Goal: Communication & Community: Participate in discussion

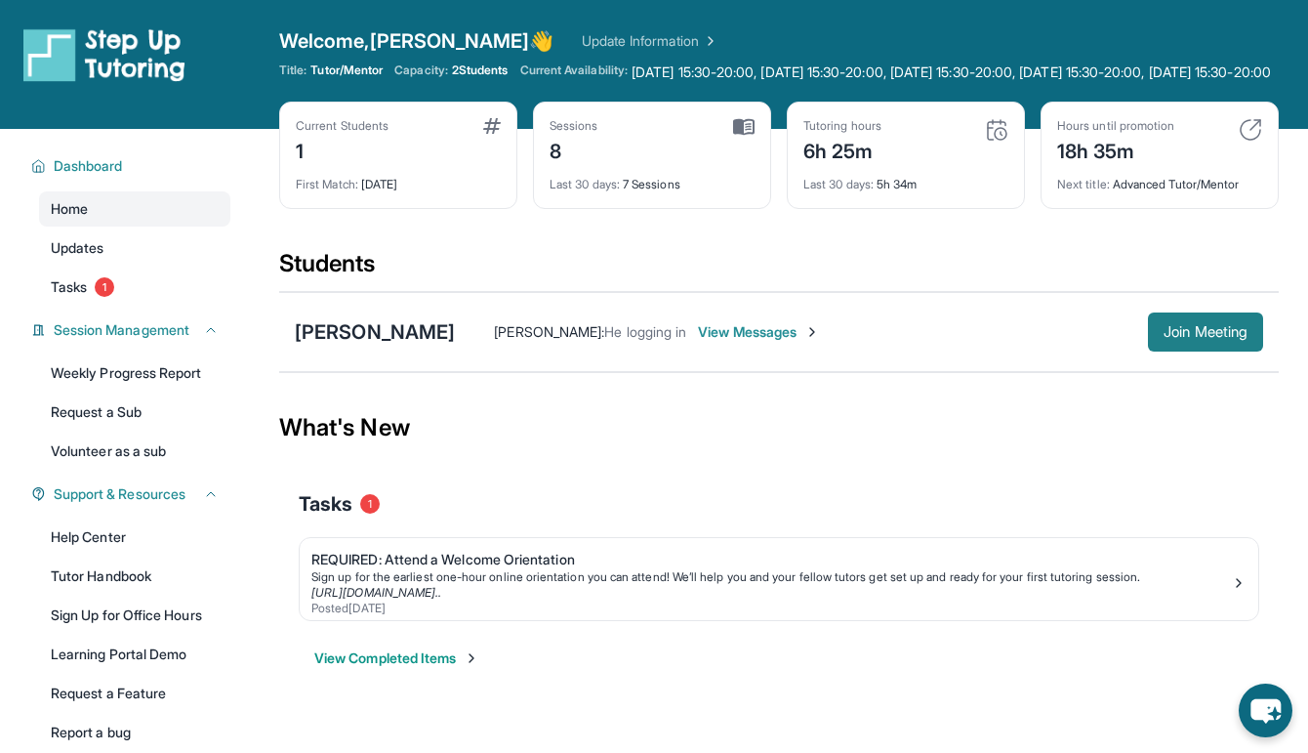
click at [1159, 351] on button "Join Meeting" at bounding box center [1205, 331] width 115 height 39
click at [714, 342] on span "View Messages" at bounding box center [759, 332] width 122 height 20
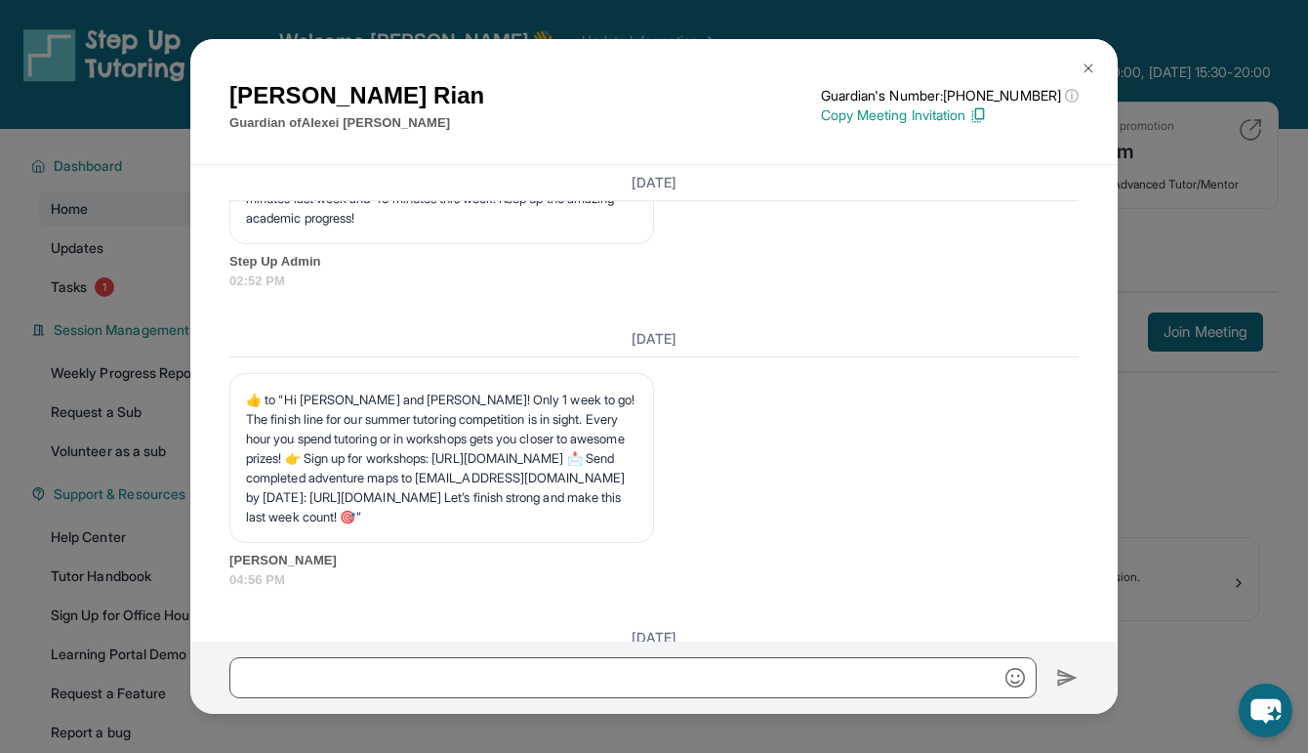
scroll to position [9381, 0]
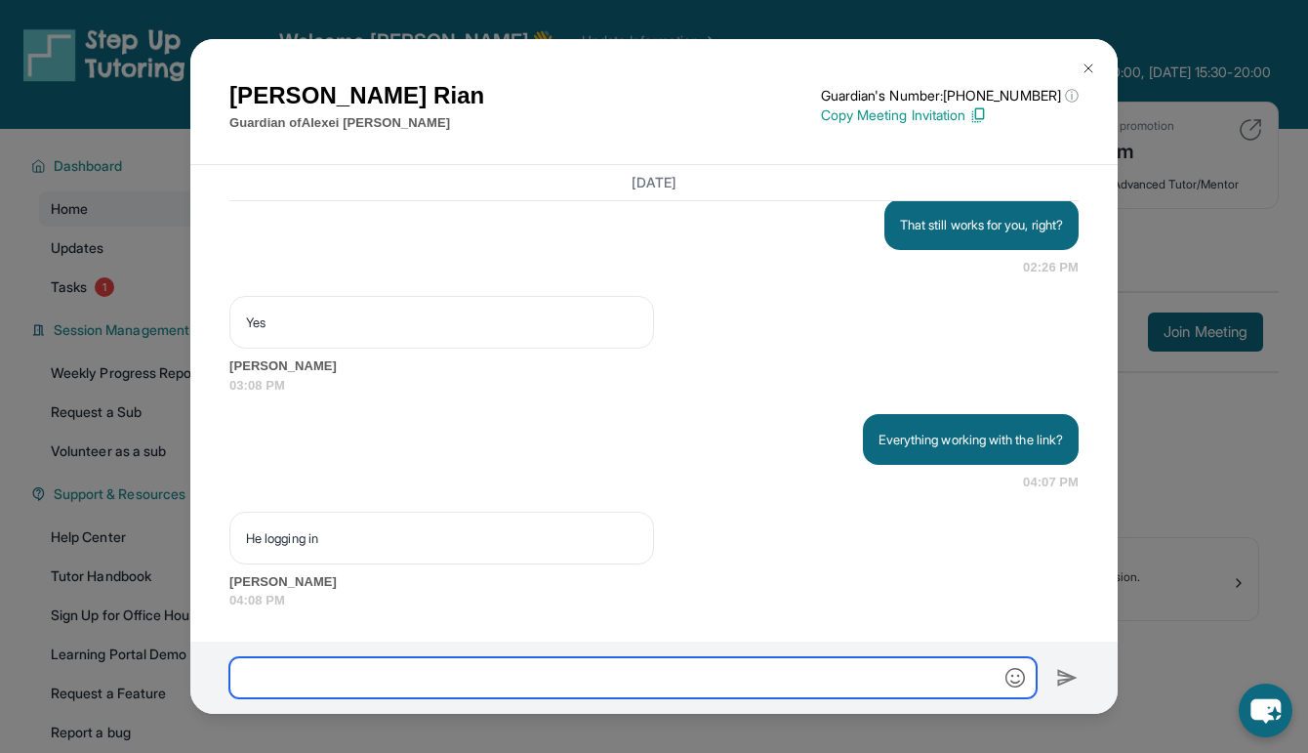
click at [561, 669] on input "text" at bounding box center [632, 677] width 807 height 41
type input "*"
type input "*********"
click at [445, 672] on input "text" at bounding box center [632, 677] width 807 height 41
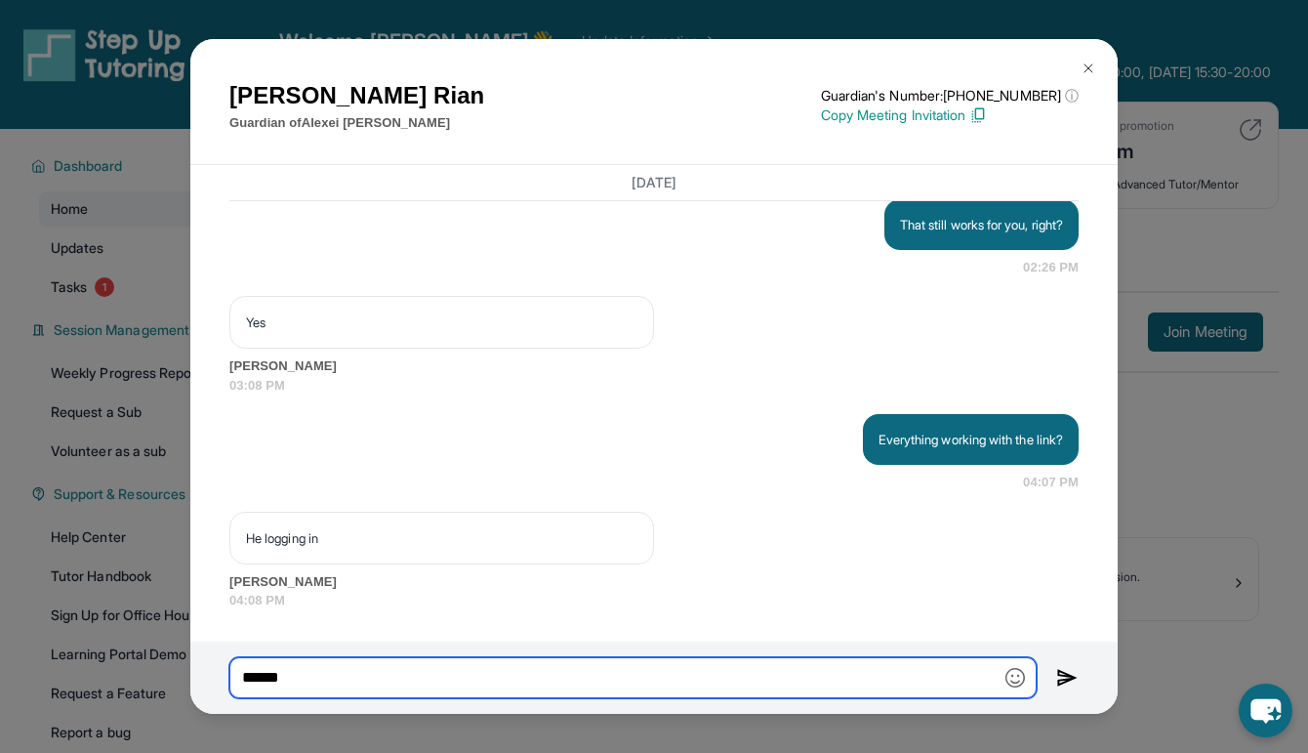
type input "******"
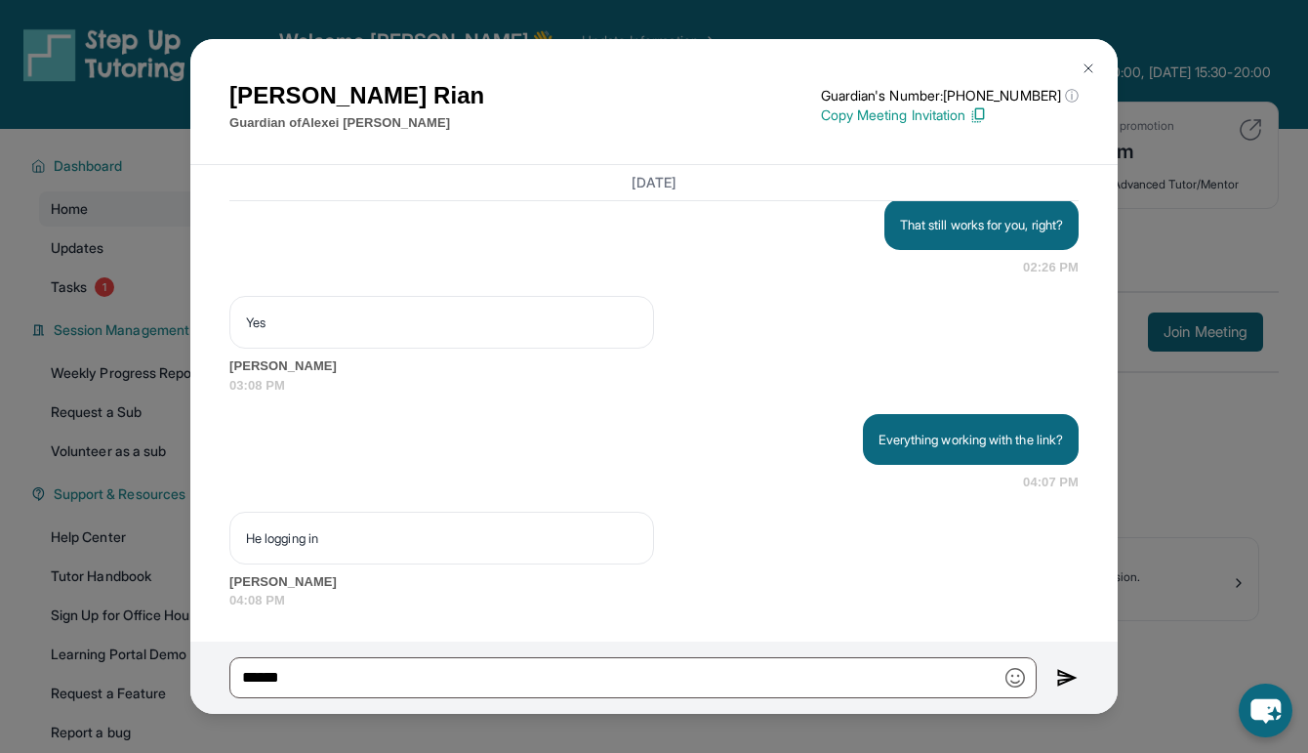
click at [1058, 680] on img at bounding box center [1067, 677] width 22 height 23
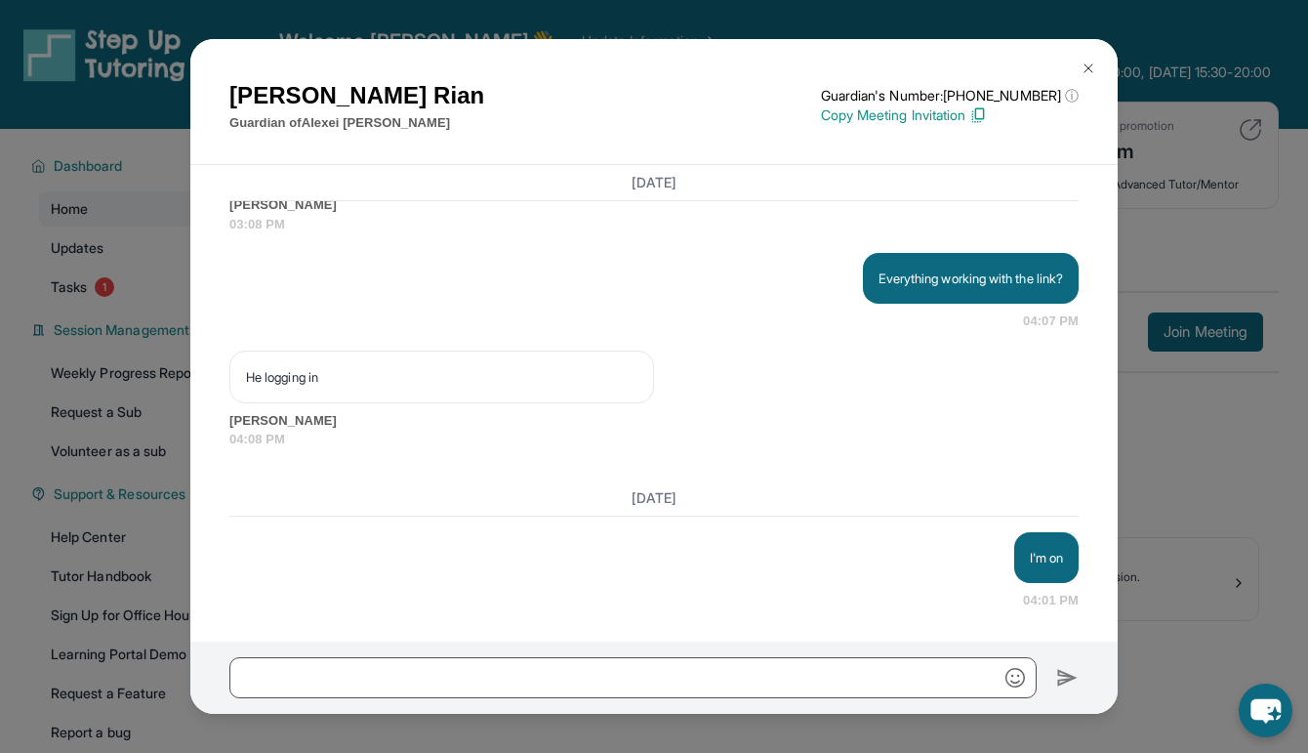
scroll to position [9542, 0]
click at [1085, 69] on img at bounding box center [1089, 69] width 16 height 16
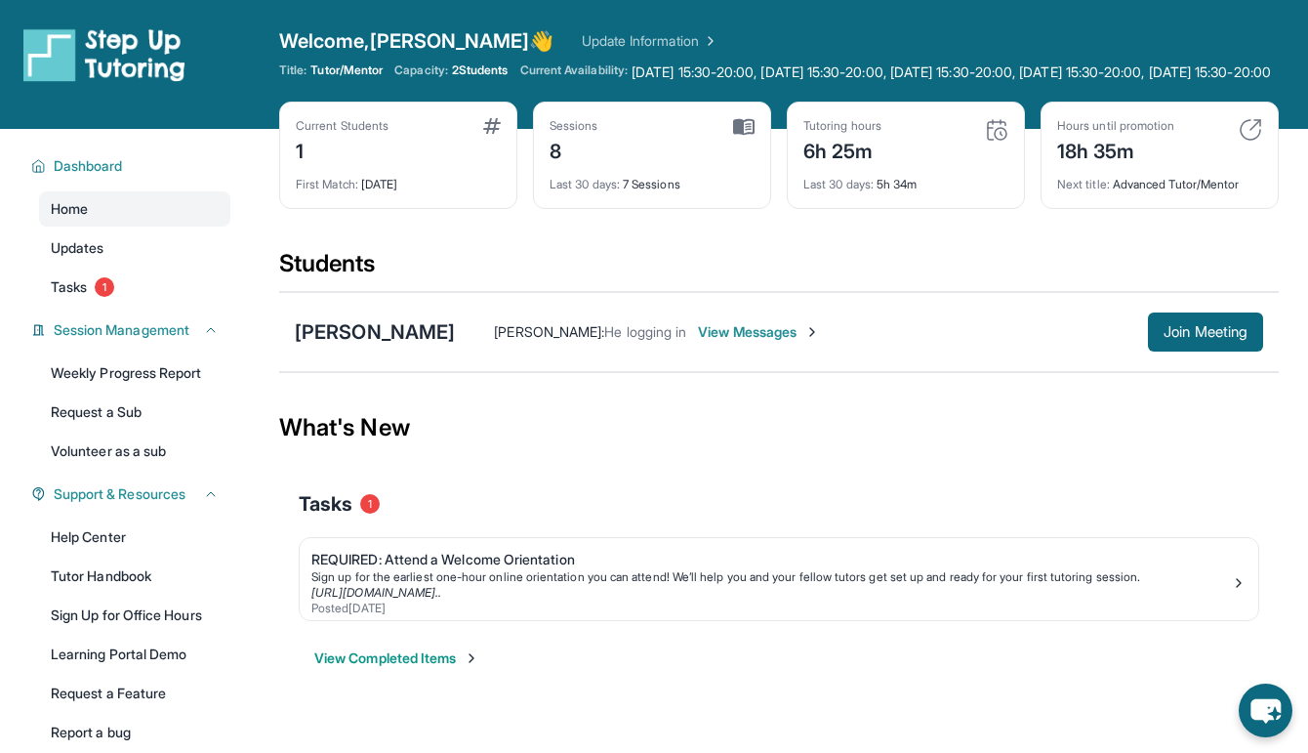
click at [726, 342] on span "View Messages" at bounding box center [759, 332] width 122 height 20
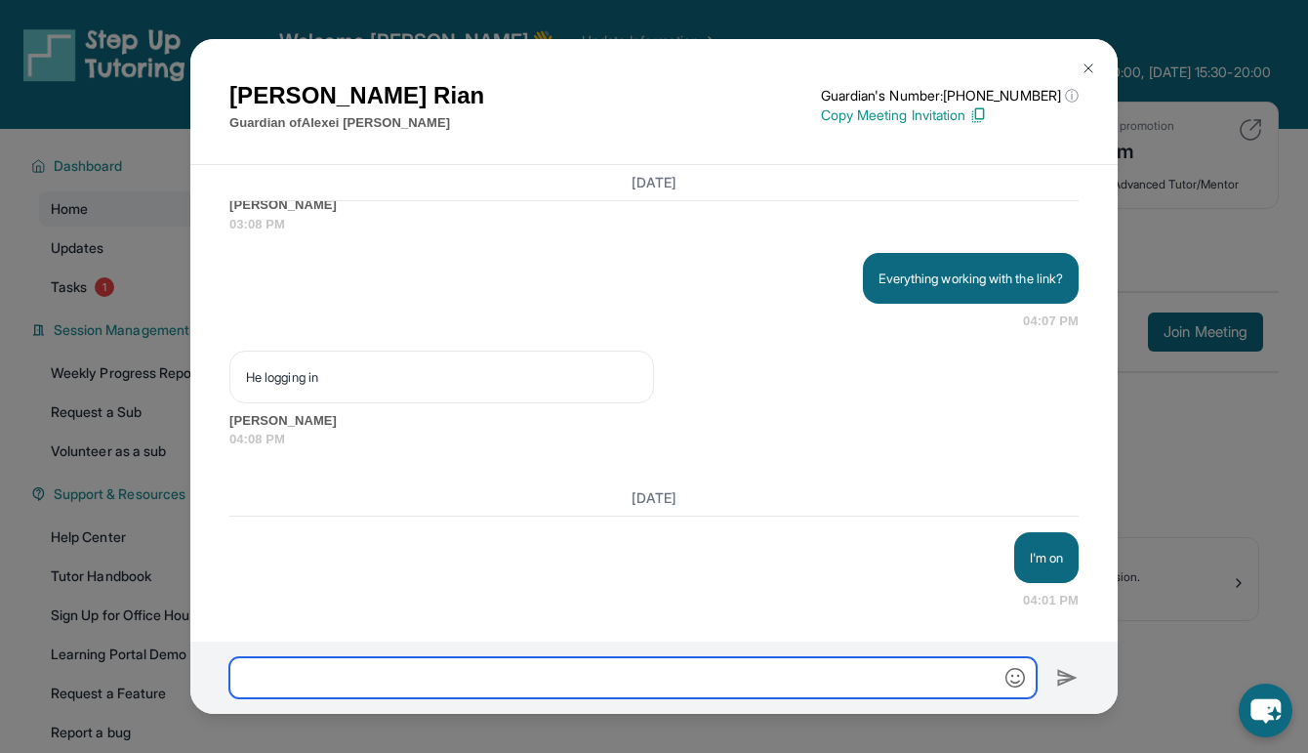
click at [600, 661] on input "text" at bounding box center [632, 677] width 807 height 41
type input "**********"
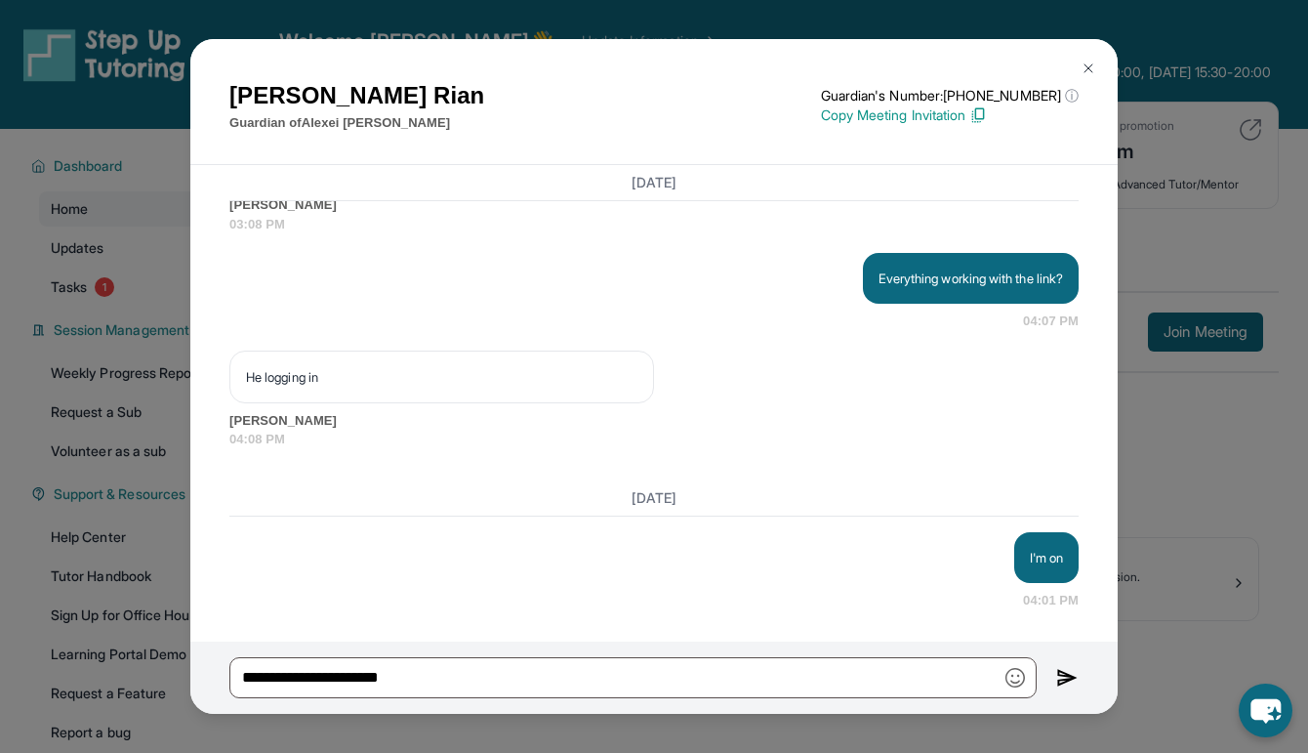
click at [1057, 673] on img at bounding box center [1067, 677] width 22 height 23
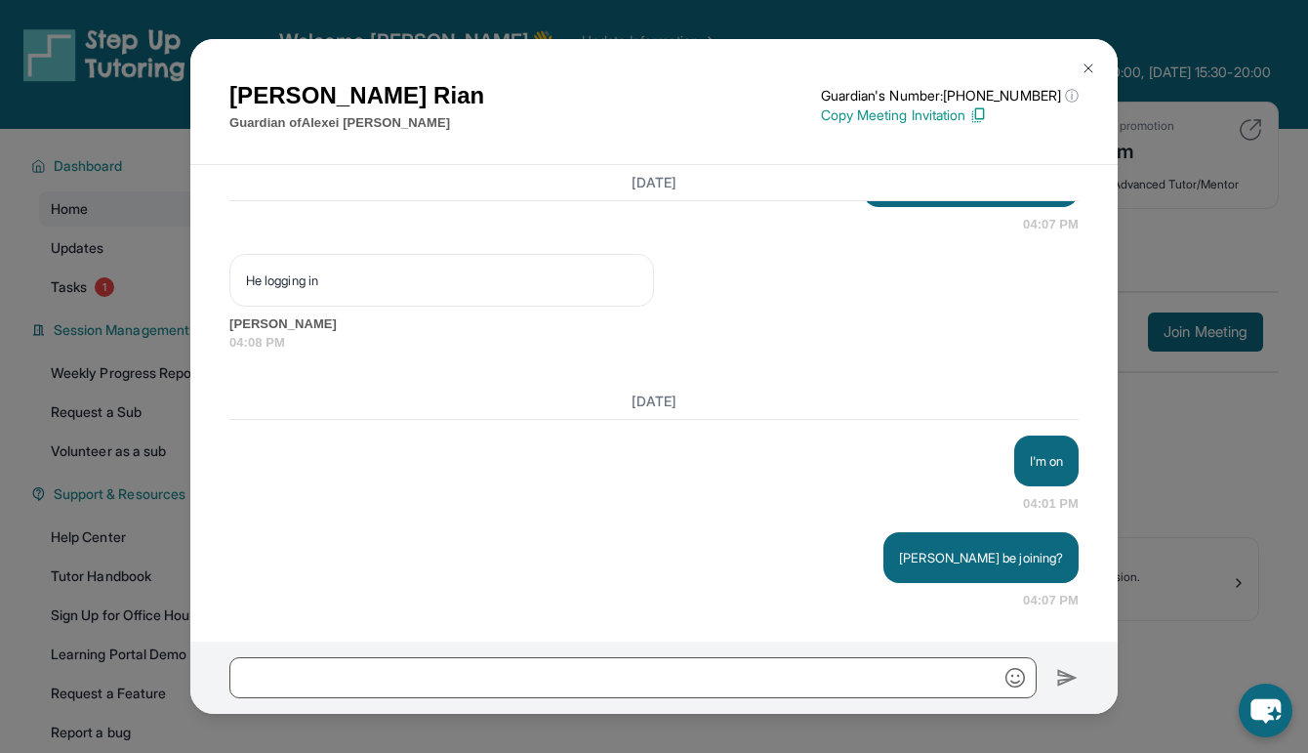
scroll to position [9639, 0]
click at [1079, 67] on button at bounding box center [1088, 68] width 39 height 39
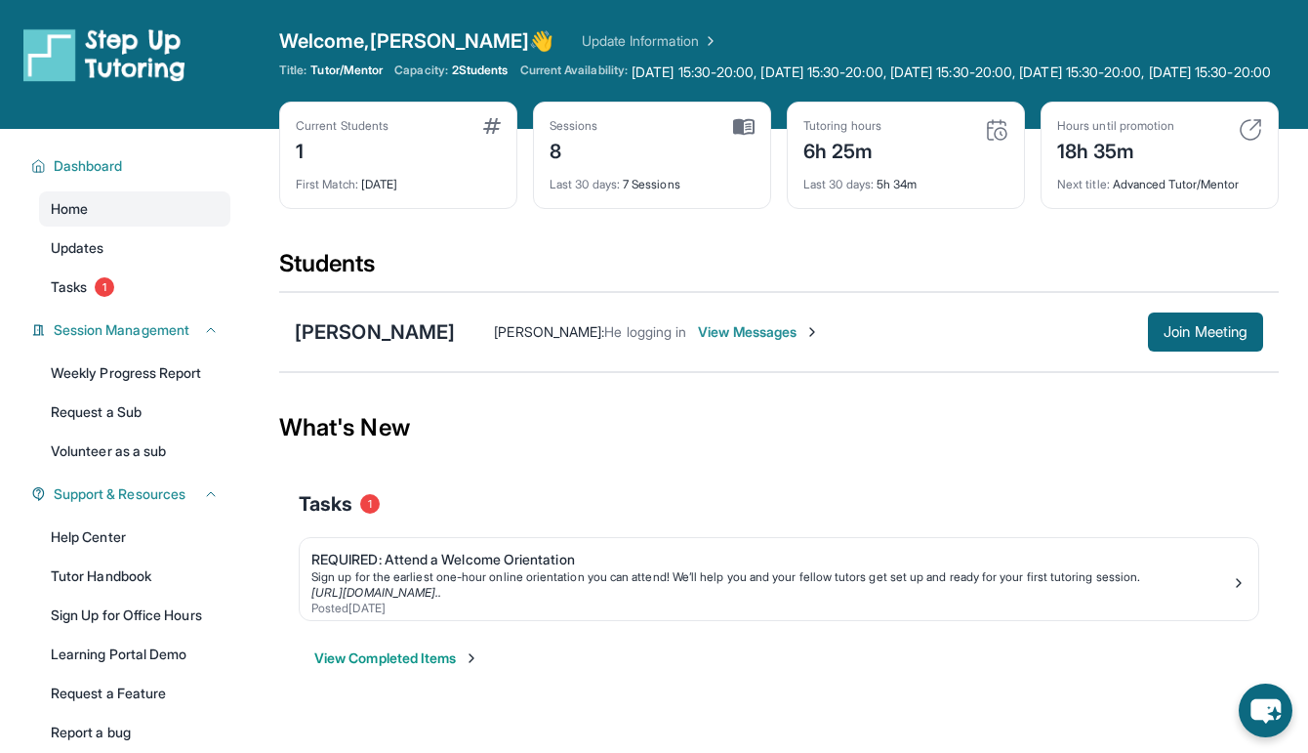
click at [698, 342] on span "View Messages" at bounding box center [759, 332] width 122 height 20
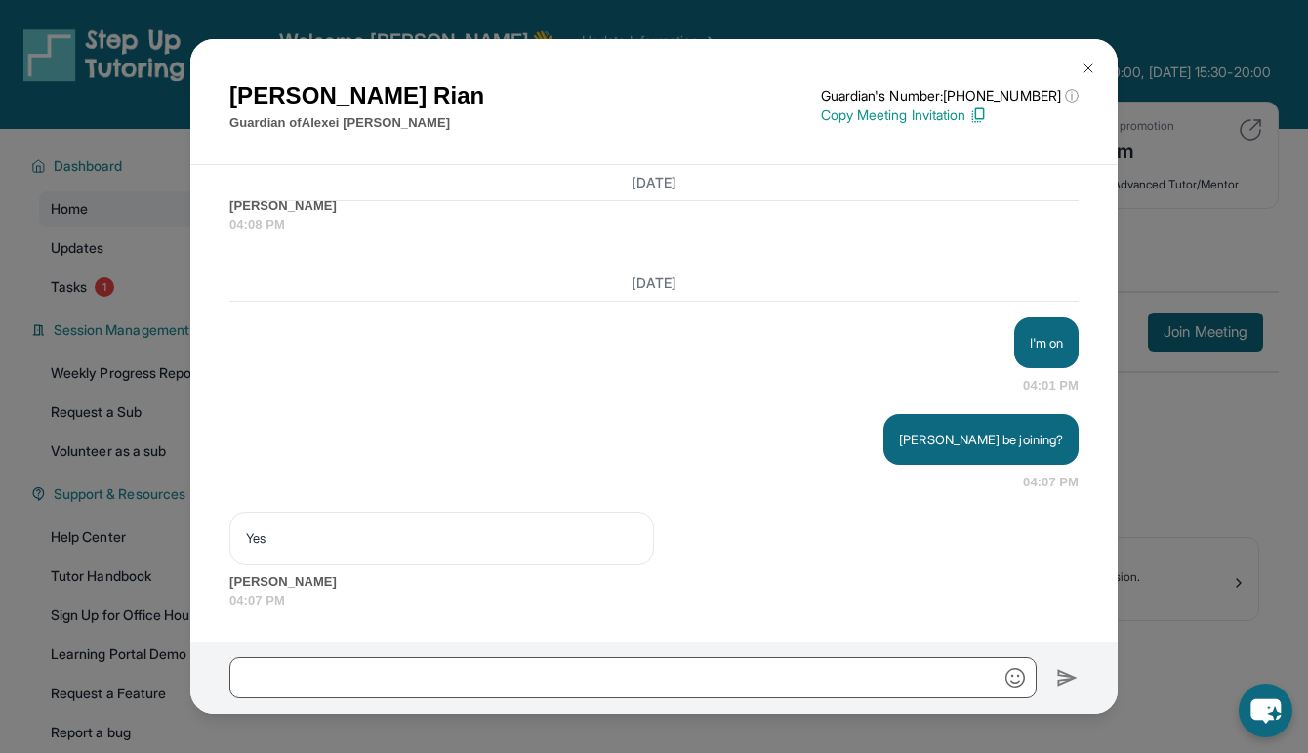
scroll to position [9757, 0]
click at [575, 657] on div at bounding box center [632, 677] width 807 height 41
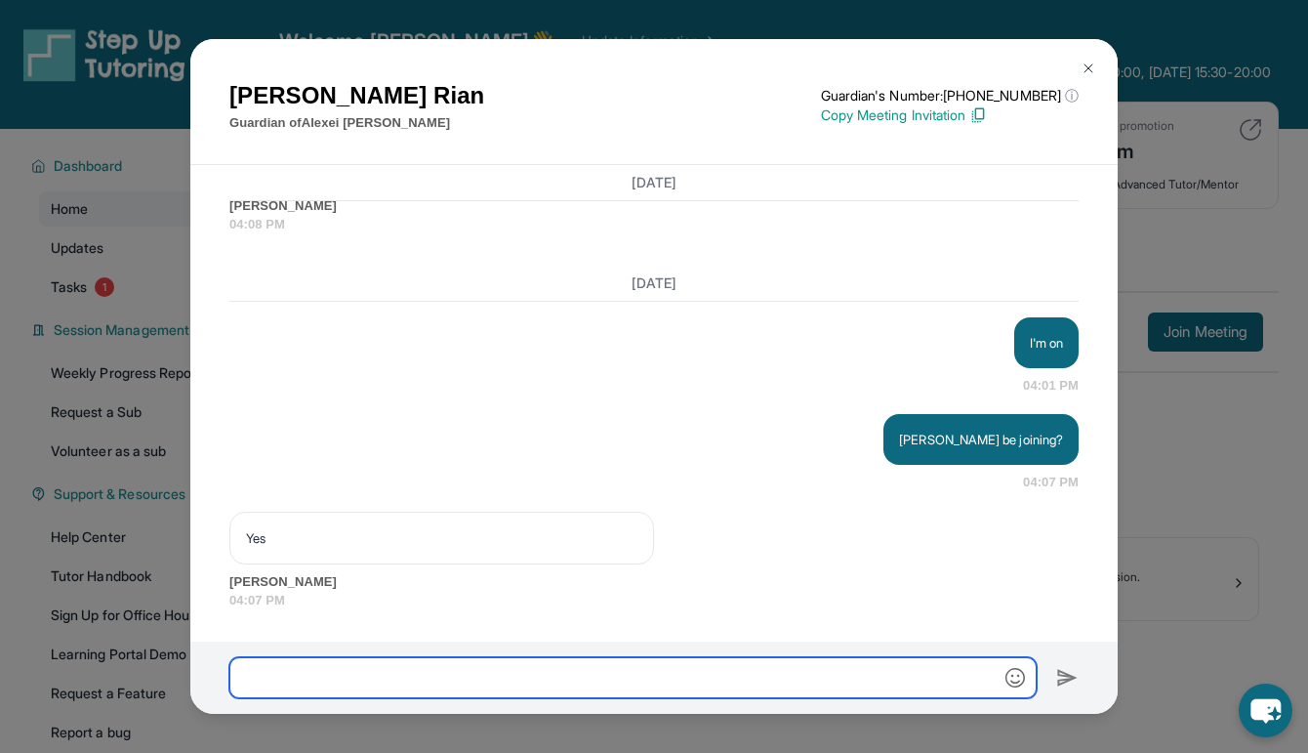
click at [540, 673] on input "text" at bounding box center [632, 677] width 807 height 41
type input "**********"
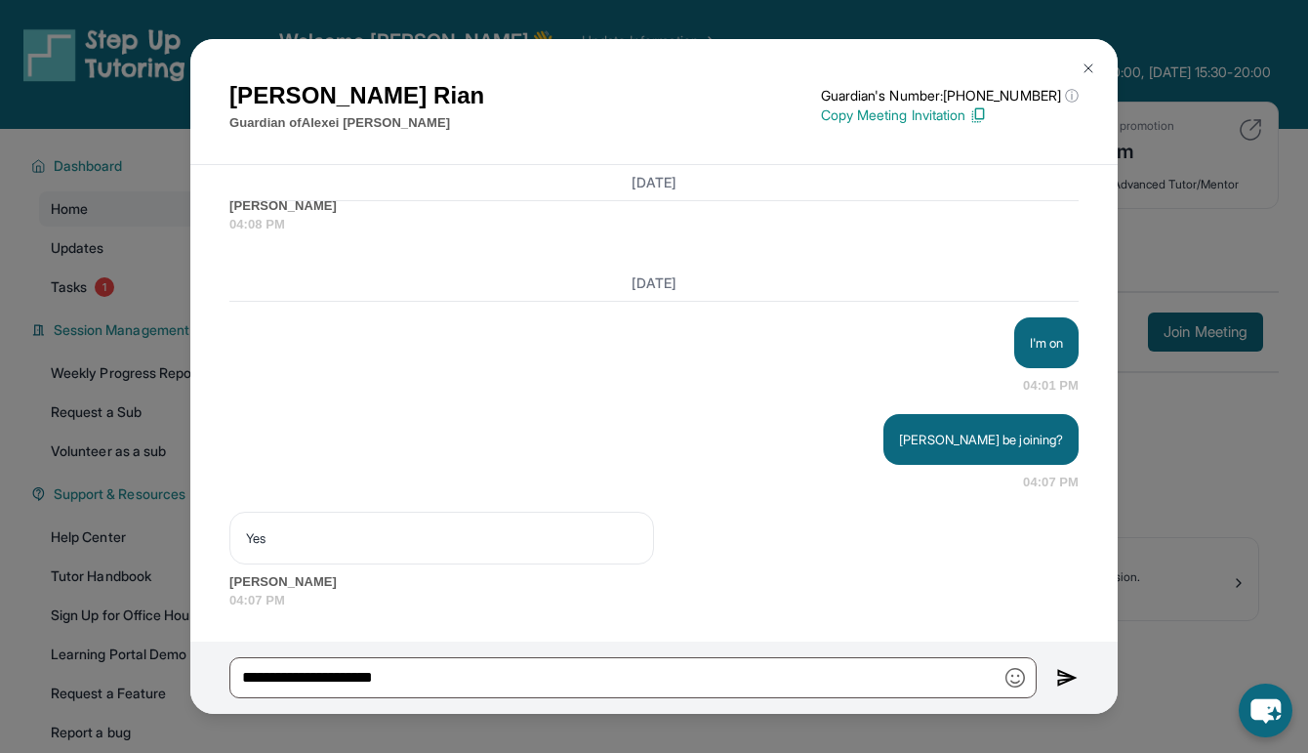
click at [1086, 674] on div "**********" at bounding box center [653, 677] width 927 height 72
click at [1066, 674] on img at bounding box center [1067, 677] width 22 height 23
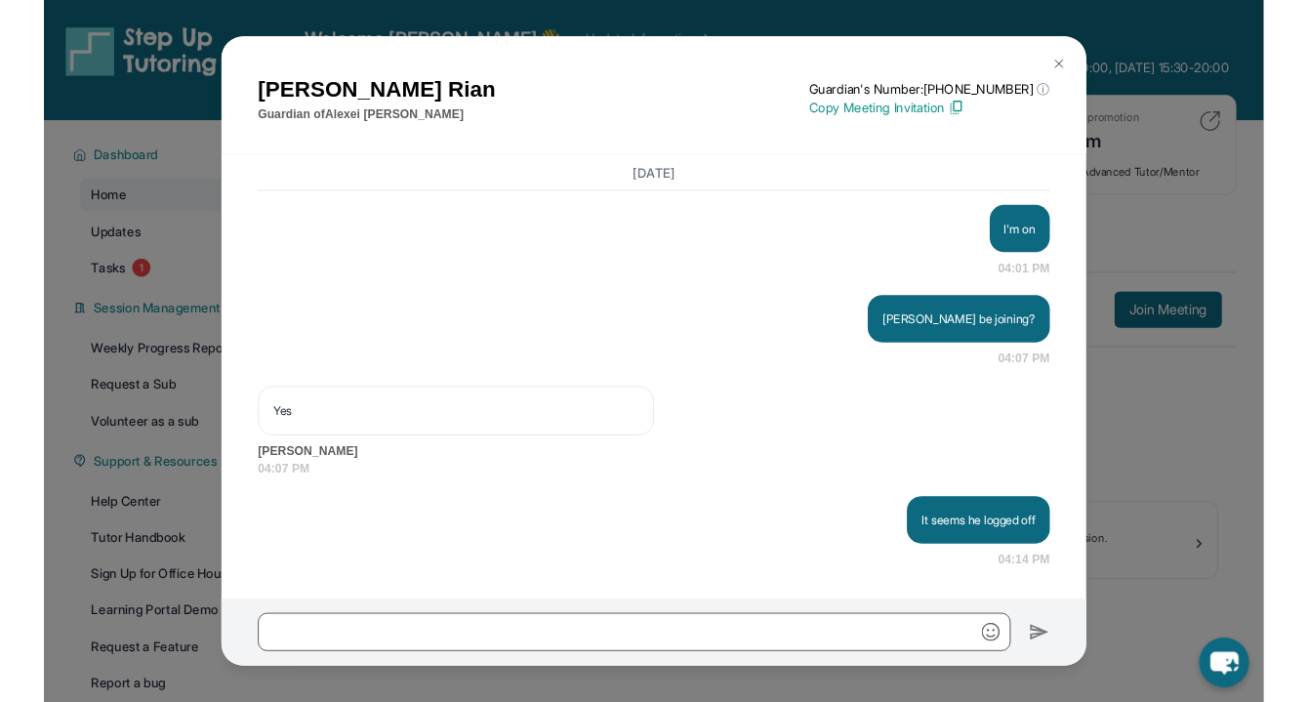
scroll to position [9855, 0]
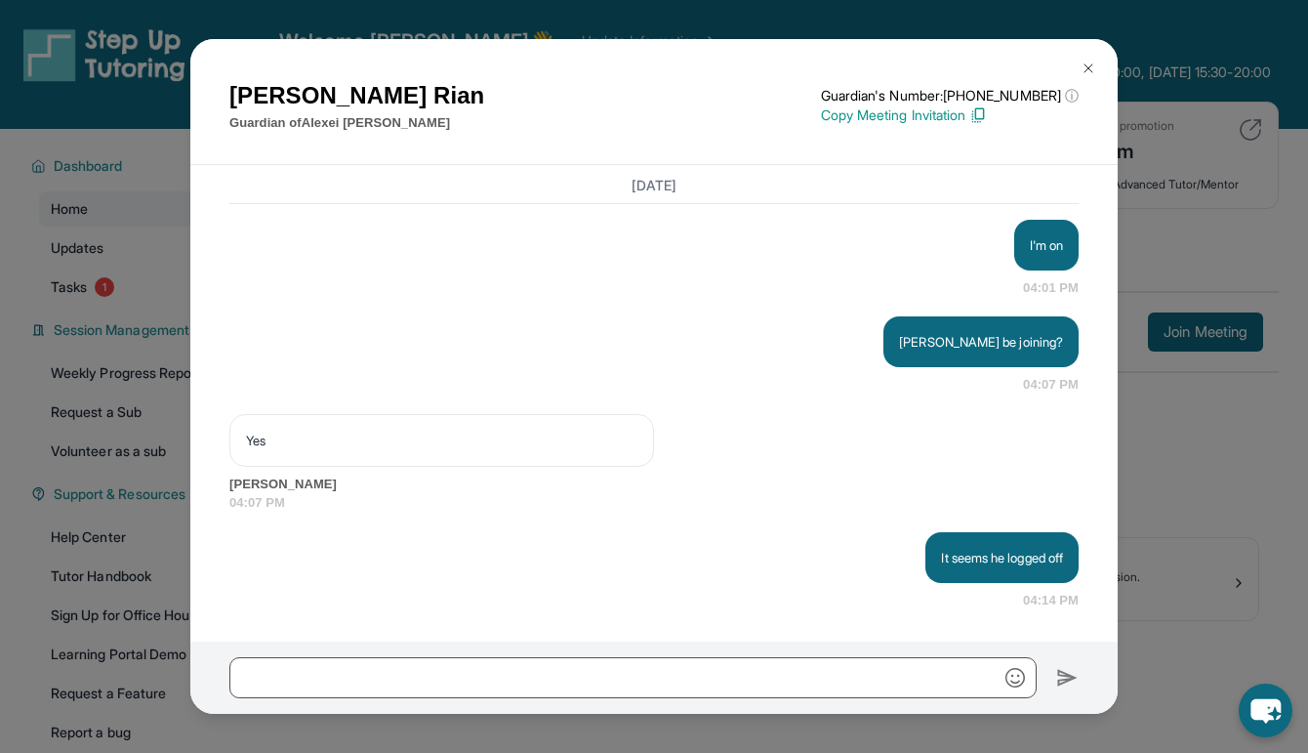
click at [1092, 66] on img at bounding box center [1089, 69] width 16 height 16
